Goal: Task Accomplishment & Management: Manage account settings

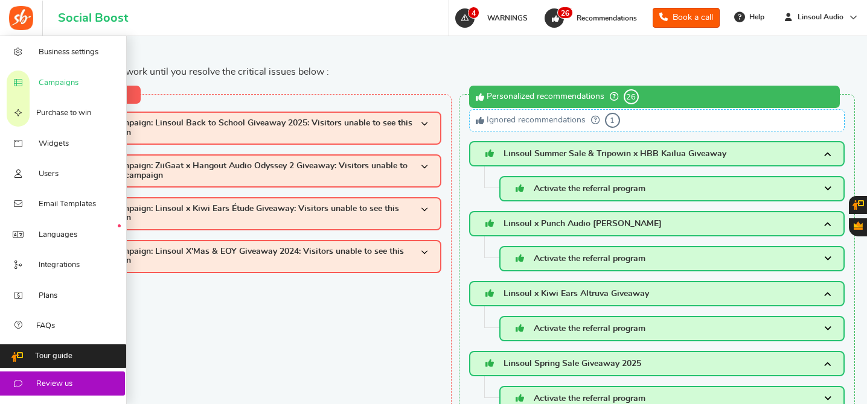
click at [59, 82] on span "Campaigns" at bounding box center [59, 83] width 40 height 11
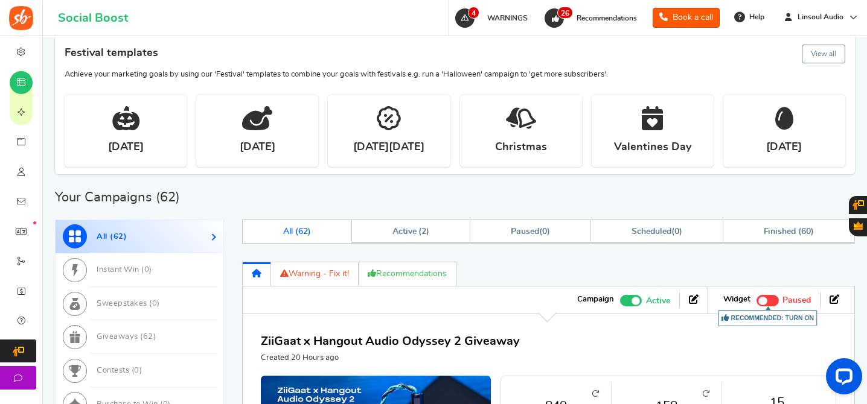
scroll to position [433, 0]
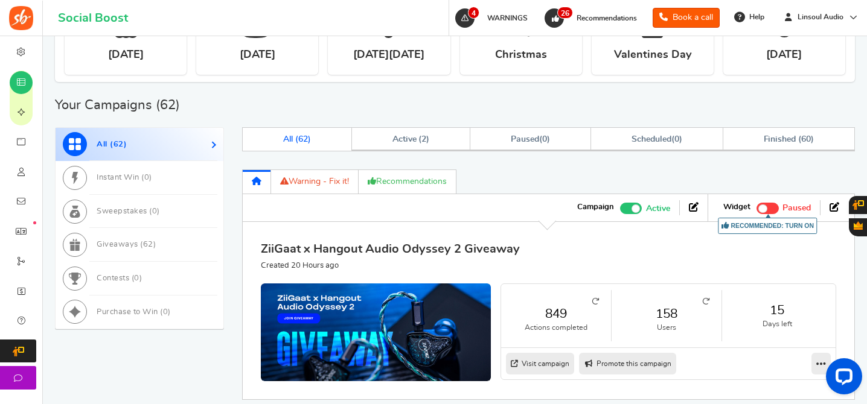
click at [481, 248] on link "ZiiGaat x Hangout Audio Odyssey 2 Giveaway" at bounding box center [390, 249] width 259 height 12
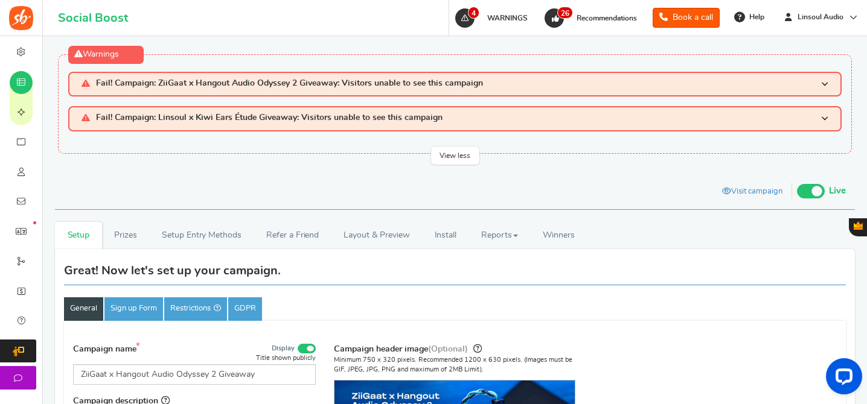
scroll to position [149, 0]
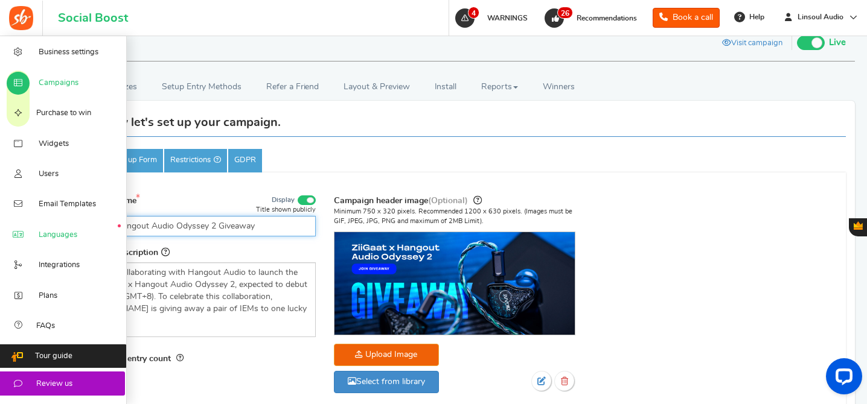
drag, startPoint x: 215, startPoint y: 227, endPoint x: 33, endPoint y: 225, distance: 181.7
click at [33, 225] on div "Business settings Campaigns Purchase to win Widgets Widget Tab Widgets Users Un…" at bounding box center [433, 404] width 867 height 1032
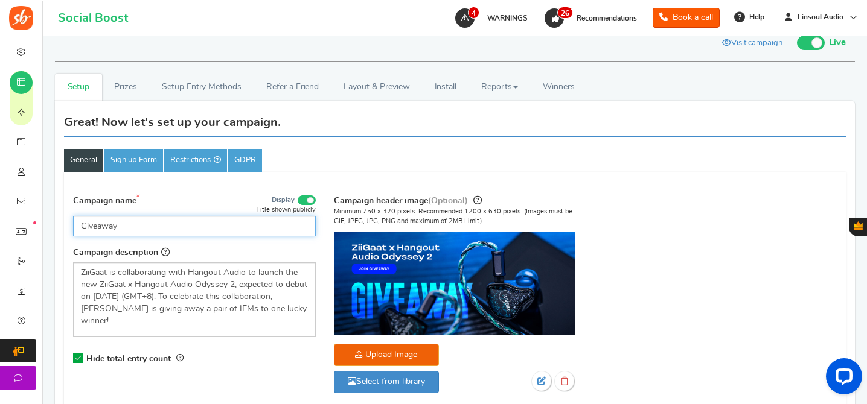
paste input "ZiiGaat x [DOMAIN_NAME]: Odyssey 2"
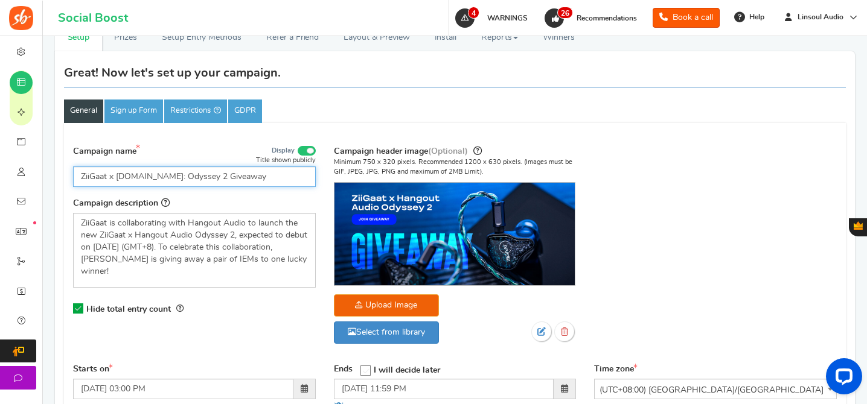
scroll to position [261, 0]
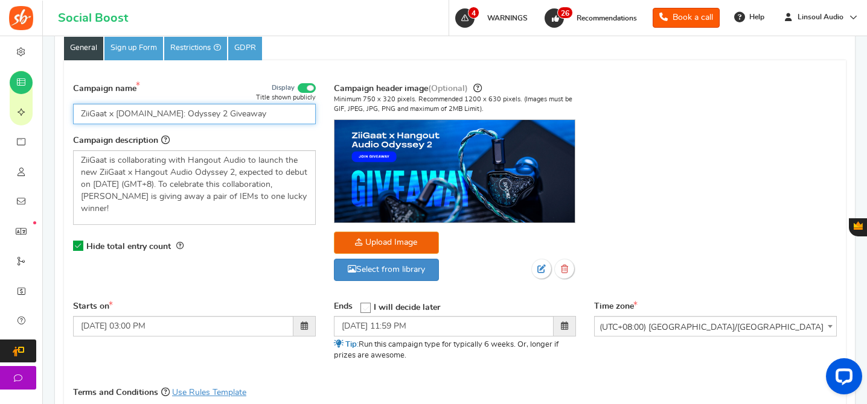
type input "ZiiGaat x [DOMAIN_NAME]: Odyssey 2 Giveaway"
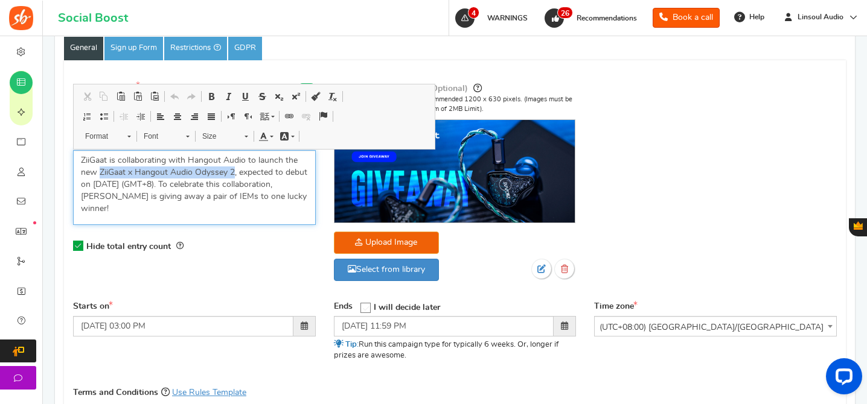
drag, startPoint x: 234, startPoint y: 172, endPoint x: 100, endPoint y: 171, distance: 133.4
click at [100, 171] on p "ZiiGaat is collaborating with Hangout Audio to launch the new ZiiGaat x Hangout…" at bounding box center [194, 185] width 227 height 60
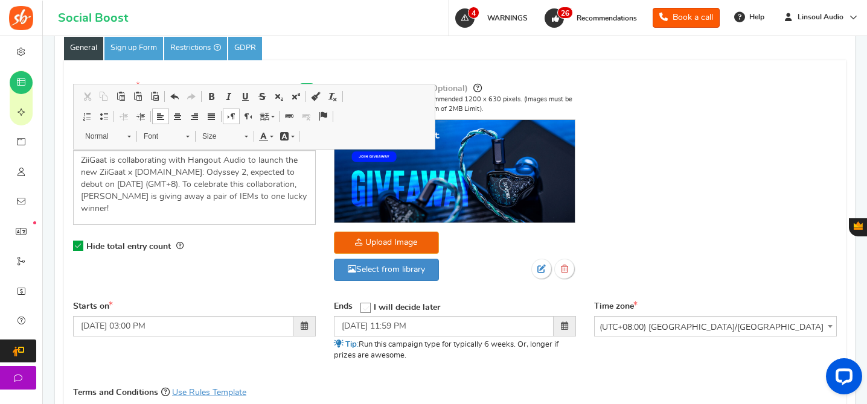
click at [225, 234] on div "Hide total entry count" at bounding box center [194, 246] width 243 height 25
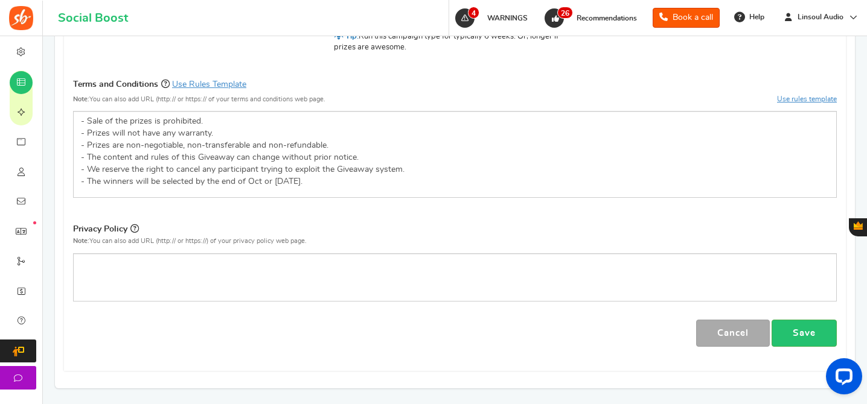
scroll to position [665, 0]
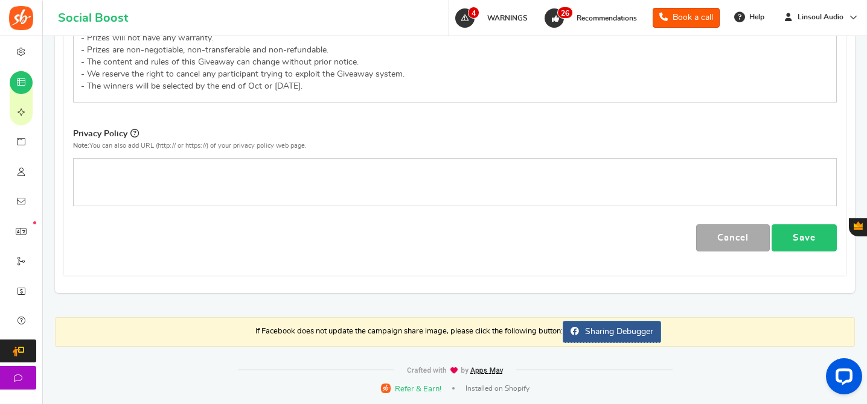
click at [799, 239] on link "Save" at bounding box center [803, 238] width 65 height 27
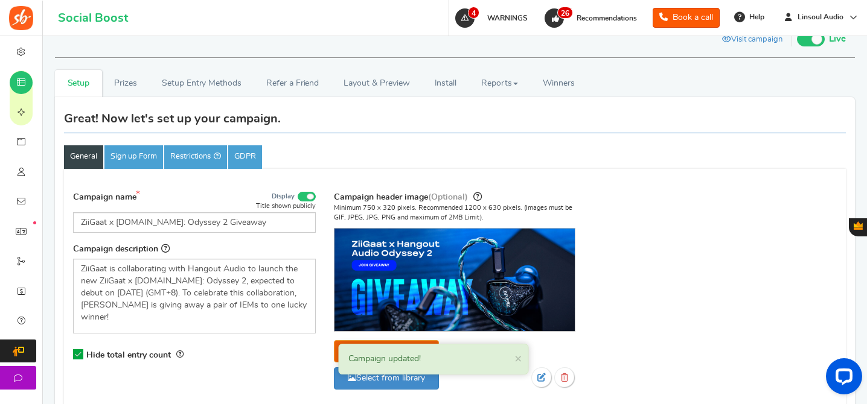
scroll to position [126, 0]
